Goal: Task Accomplishment & Management: Manage account settings

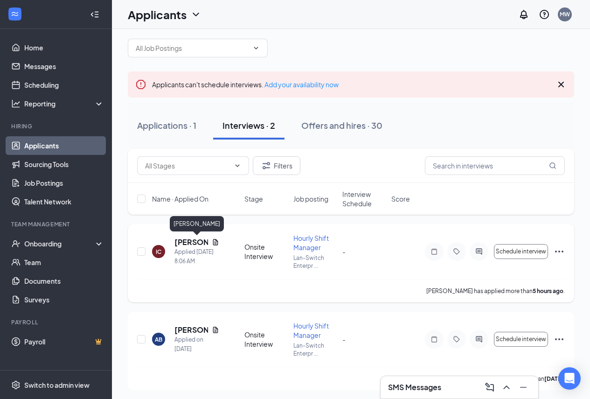
scroll to position [13, 0]
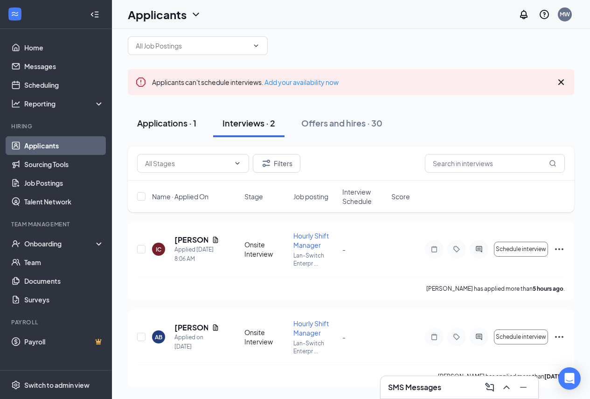
click at [170, 122] on div "Applications · 1" at bounding box center [166, 123] width 59 height 12
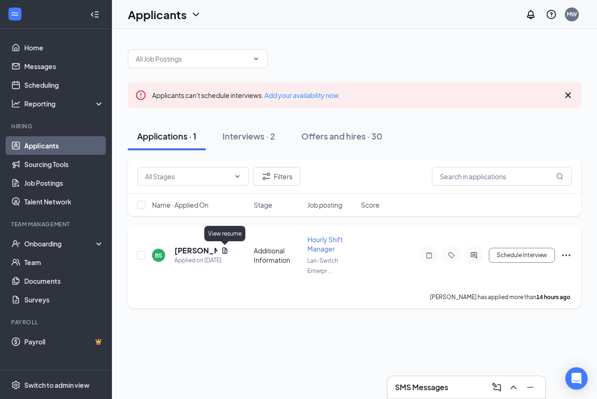
click at [227, 251] on icon "Document" at bounding box center [224, 250] width 7 height 7
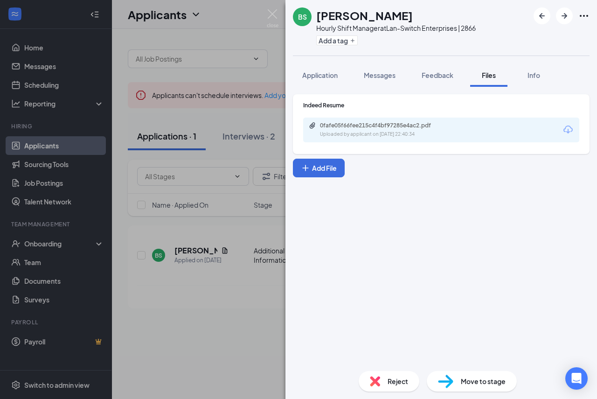
click at [398, 138] on div "0fafe05f66fee215c4f4bf97285e4ac2.pdf Uploaded by applicant on [DATE] 22:40:34" at bounding box center [441, 129] width 276 height 25
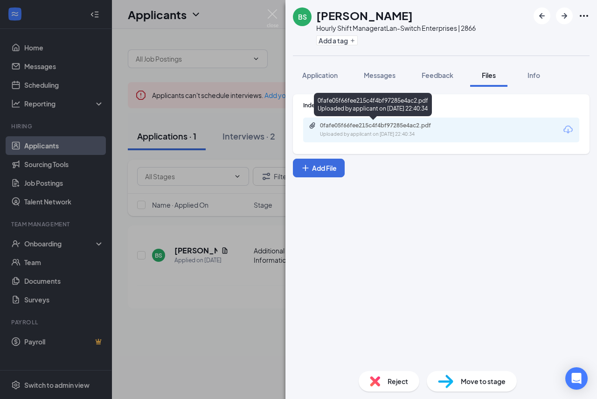
click at [394, 129] on div "0fafe05f66fee215c4f4bf97285e4ac2.pdf Uploaded by applicant on [DATE] 22:40:34" at bounding box center [384, 130] width 151 height 16
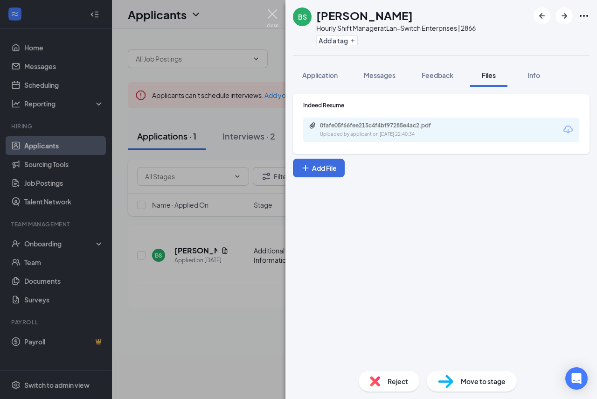
click at [273, 11] on img at bounding box center [273, 18] width 12 height 18
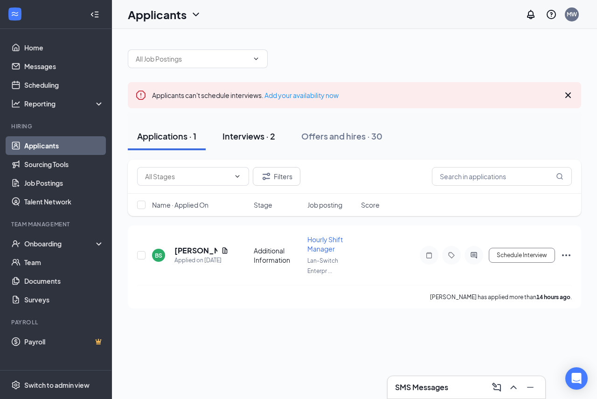
click at [243, 133] on div "Interviews · 2" at bounding box center [248, 136] width 53 height 12
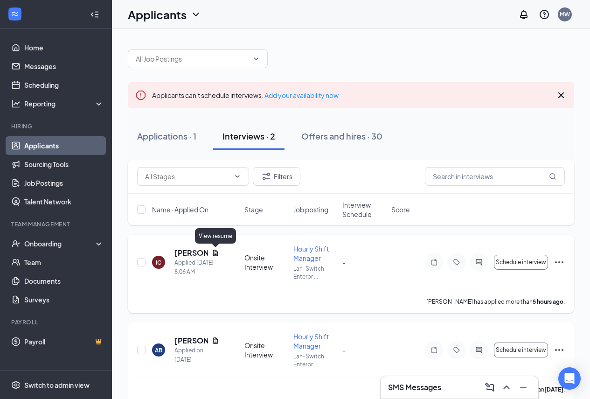
click at [217, 253] on icon "Document" at bounding box center [215, 252] width 7 height 7
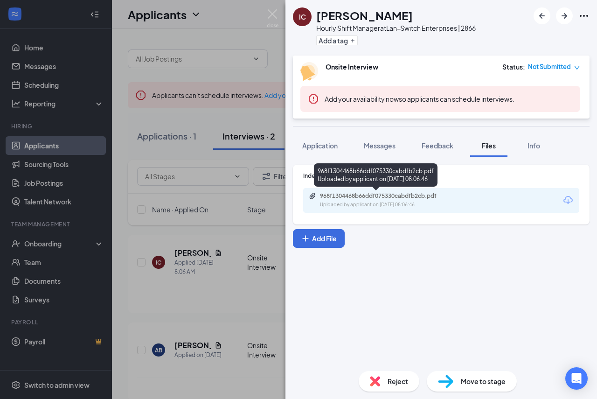
click at [335, 200] on div "968f1304468b66ddf075330cabdfb2cb.pdf Uploaded by applicant on [DATE] 08:06:46" at bounding box center [384, 200] width 151 height 16
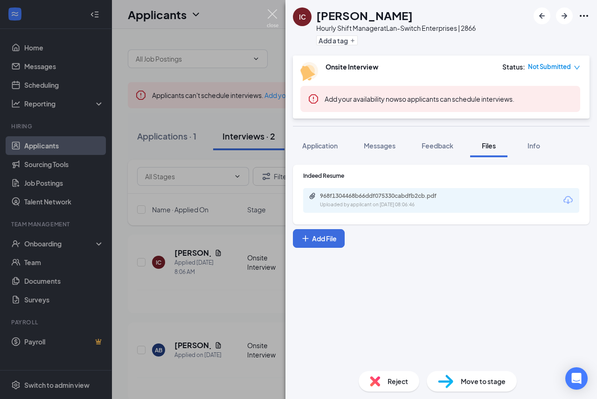
click at [269, 11] on img at bounding box center [273, 18] width 12 height 18
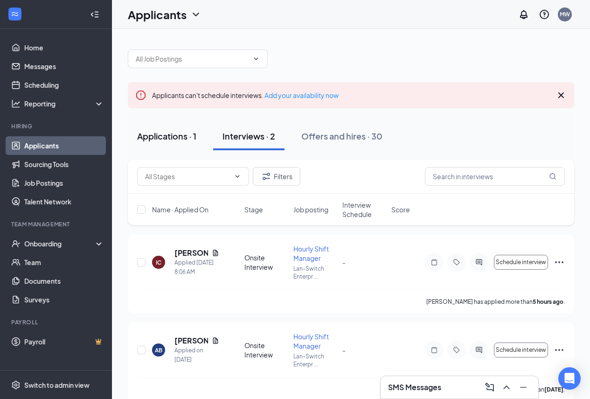
click at [169, 137] on div "Applications · 1" at bounding box center [166, 136] width 59 height 12
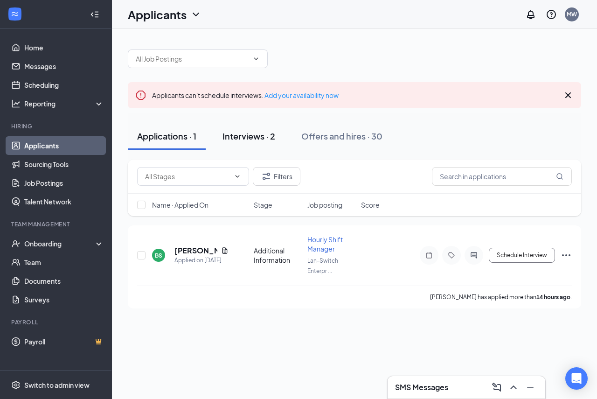
click at [248, 138] on div "Interviews · 2" at bounding box center [248, 136] width 53 height 12
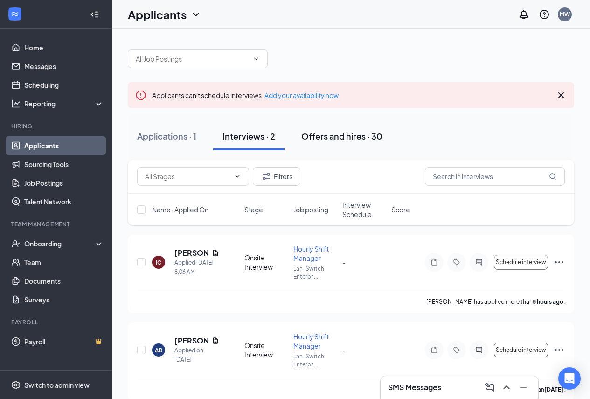
click at [327, 137] on div "Offers and hires · 30" at bounding box center [341, 136] width 81 height 12
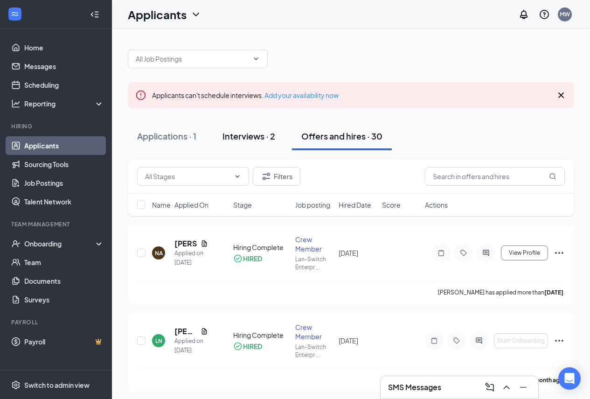
click at [243, 134] on div "Interviews · 2" at bounding box center [248, 136] width 53 height 12
